Goal: Information Seeking & Learning: Learn about a topic

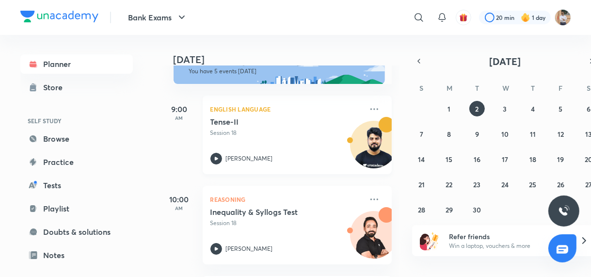
scroll to position [23, 0]
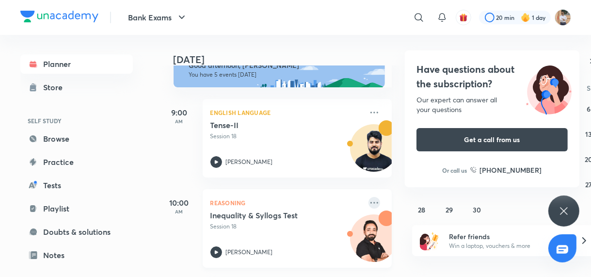
click at [368, 199] on icon at bounding box center [374, 203] width 12 height 12
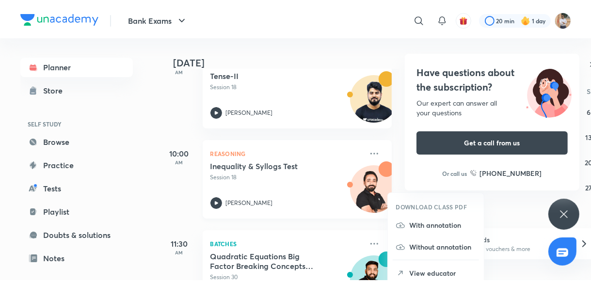
scroll to position [87, 0]
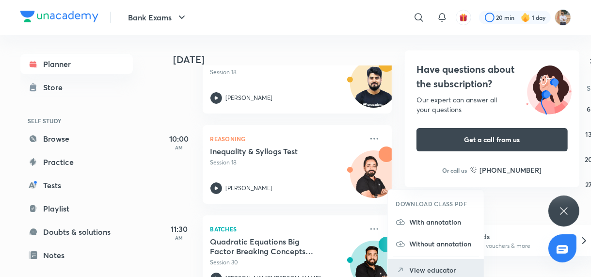
click at [428, 267] on p "View educator" at bounding box center [442, 270] width 67 height 10
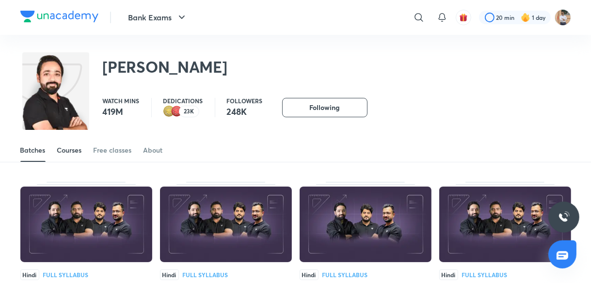
click at [81, 148] on div "Courses" at bounding box center [69, 150] width 25 height 10
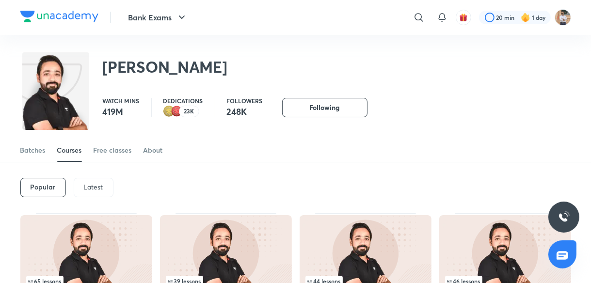
click at [92, 184] on p "Latest" at bounding box center [93, 187] width 19 height 8
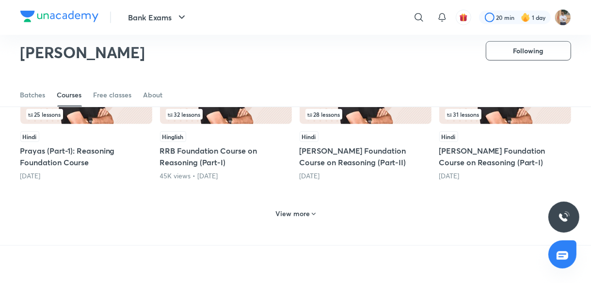
scroll to position [463, 0]
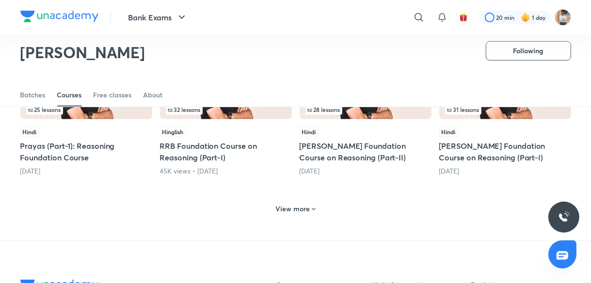
click at [461, 116] on img at bounding box center [505, 82] width 132 height 76
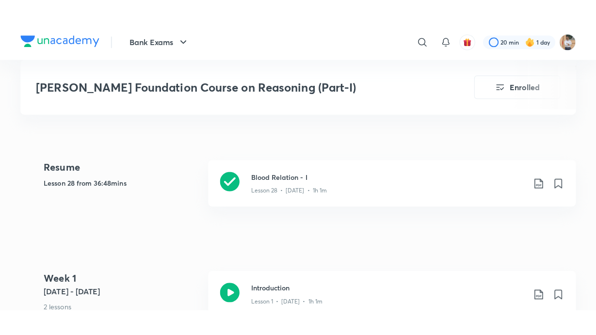
scroll to position [423, 0]
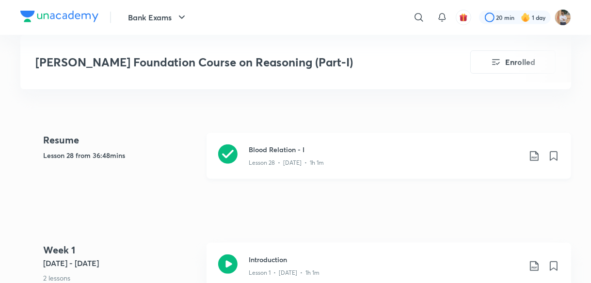
click at [233, 144] on icon at bounding box center [227, 153] width 19 height 19
